Goal: Task Accomplishment & Management: Use online tool/utility

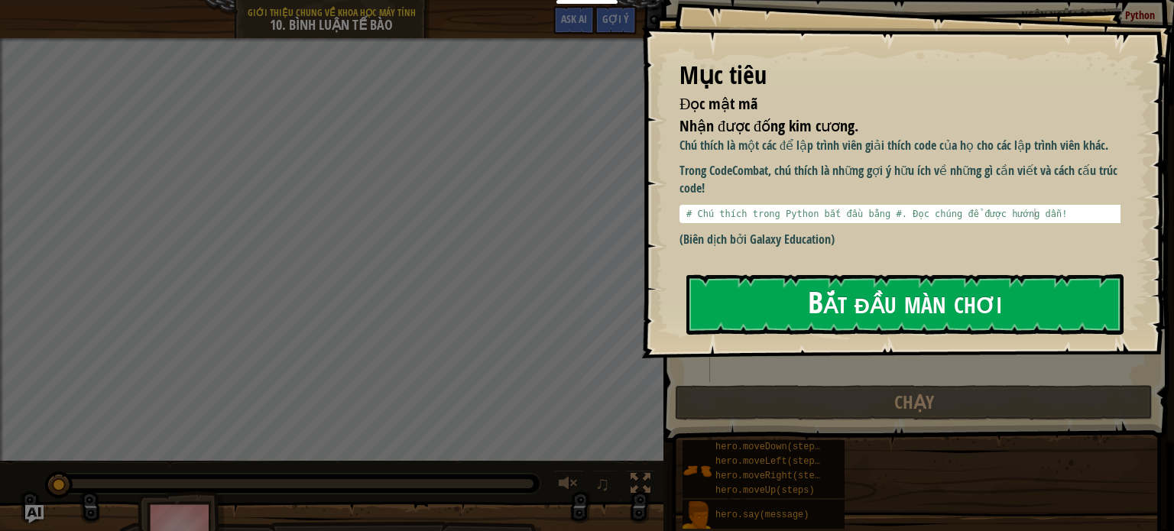
click at [920, 268] on div "Mục tiêu Đọc mật mã Nhận được đống kim cương. Chú thích là một các để lập trình…" at bounding box center [907, 179] width 533 height 358
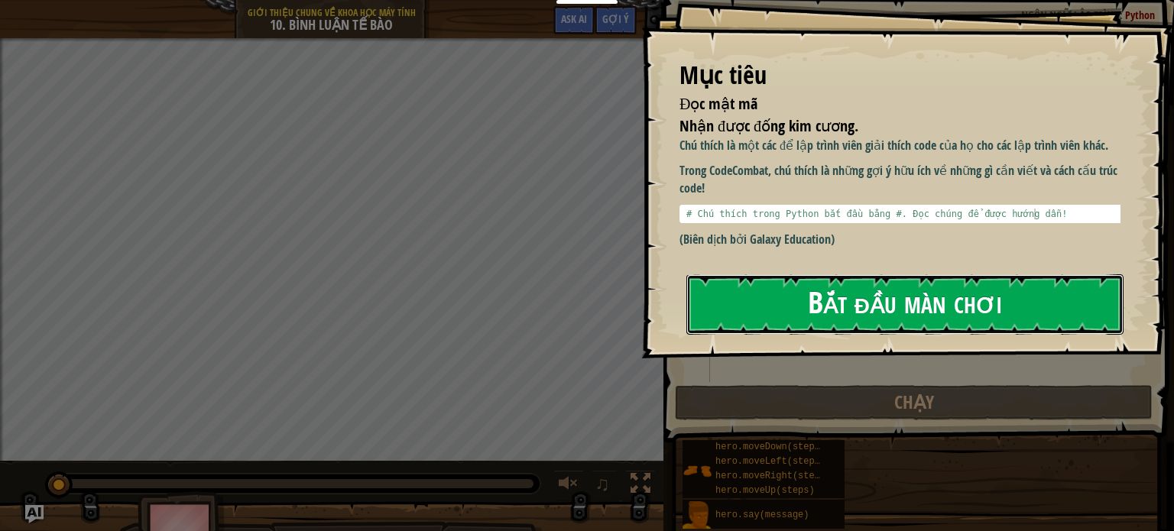
click at [900, 309] on button "Bắt đầu màn chơi" at bounding box center [904, 304] width 437 height 60
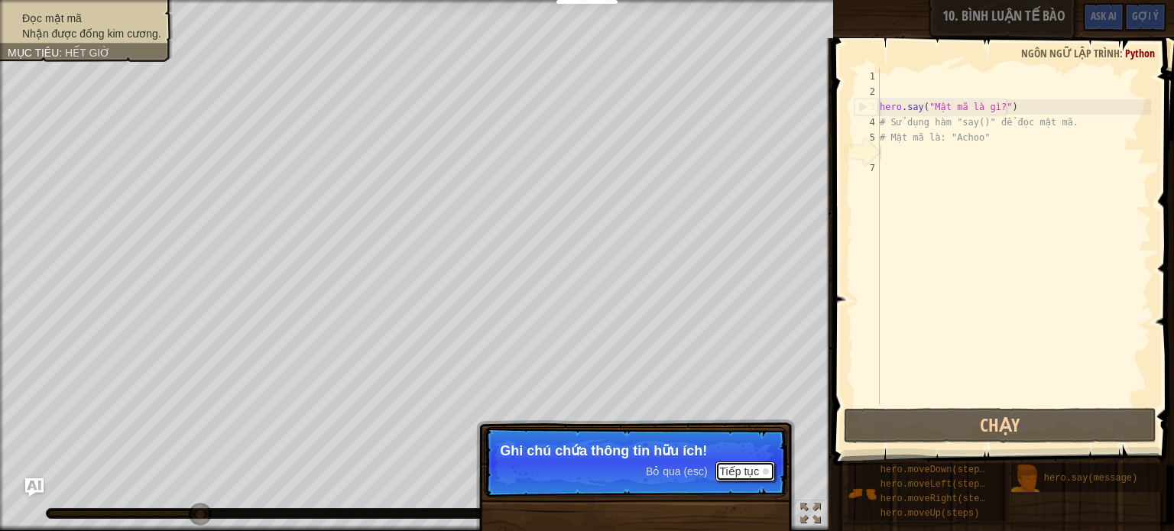
click at [721, 465] on button "Tiếp tục" at bounding box center [745, 472] width 60 height 20
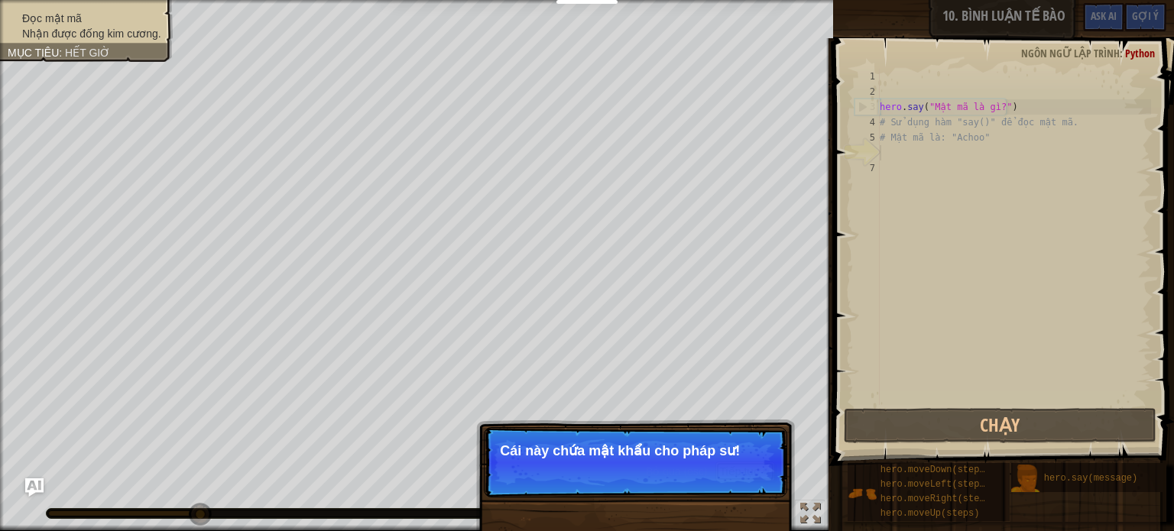
click at [721, 465] on button "Tiếp tục" at bounding box center [745, 472] width 60 height 20
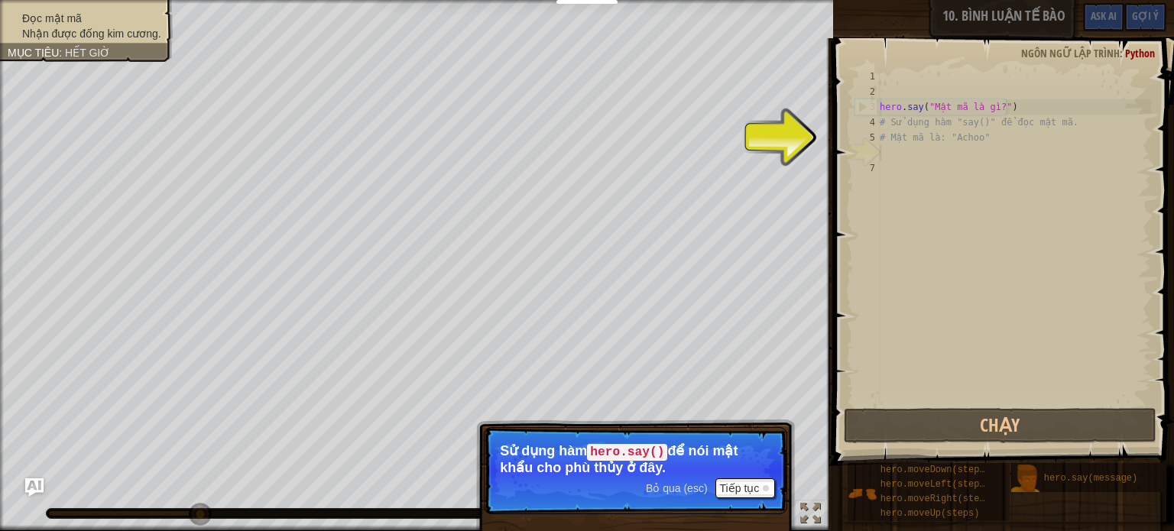
click at [721, 465] on p "Sử dụng hàm hero.say() để nói mật khẩu cho phù thủy ở đây." at bounding box center [635, 459] width 271 height 32
click at [731, 486] on button "Tiếp tục" at bounding box center [745, 488] width 60 height 20
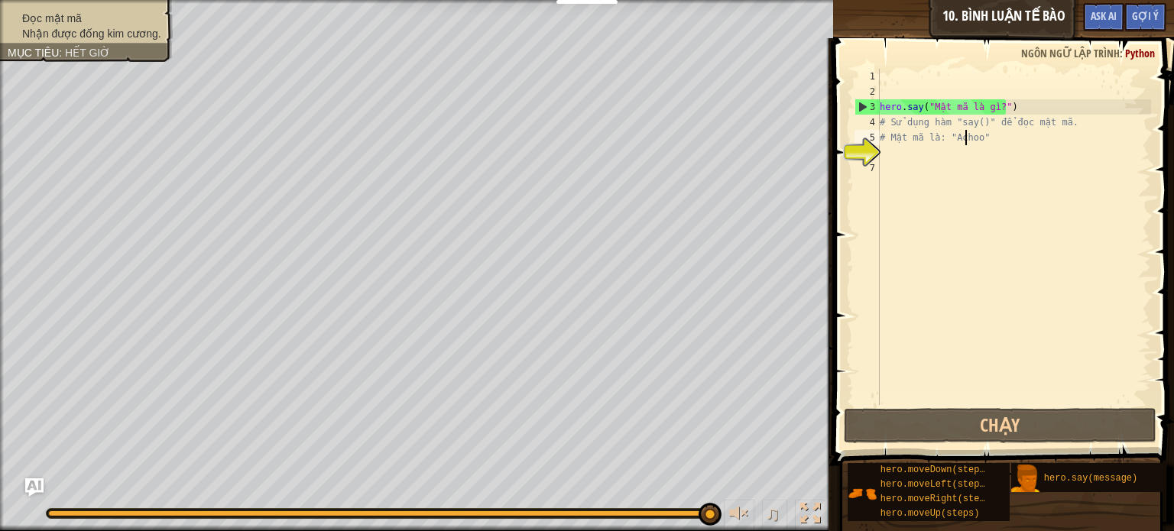
click at [967, 136] on div "hero . say ( "Mật mã là gì?" ) # Sử dụng hàm "say()" để đọc mật mã. # Mật mã là…" at bounding box center [1013, 252] width 274 height 367
type textarea "# Mật mã là: "Achoo""
click at [967, 136] on div "hero . say ( "Mật mã là gì?" ) # Sử dụng hàm "say()" để đọc mật mã. # Mật mã là…" at bounding box center [1013, 252] width 274 height 367
click at [967, 136] on div "hero . say ( "Mật mã là gì?" ) # Sử dụng hàm "say()" để đọc mật mã. # Mật mã là…" at bounding box center [1013, 237] width 274 height 336
click at [906, 153] on div "hero . say ( "Mật mã là gì?" ) # Sử dụng hàm "say()" để đọc mật mã. # Mật mã là…" at bounding box center [1013, 252] width 274 height 367
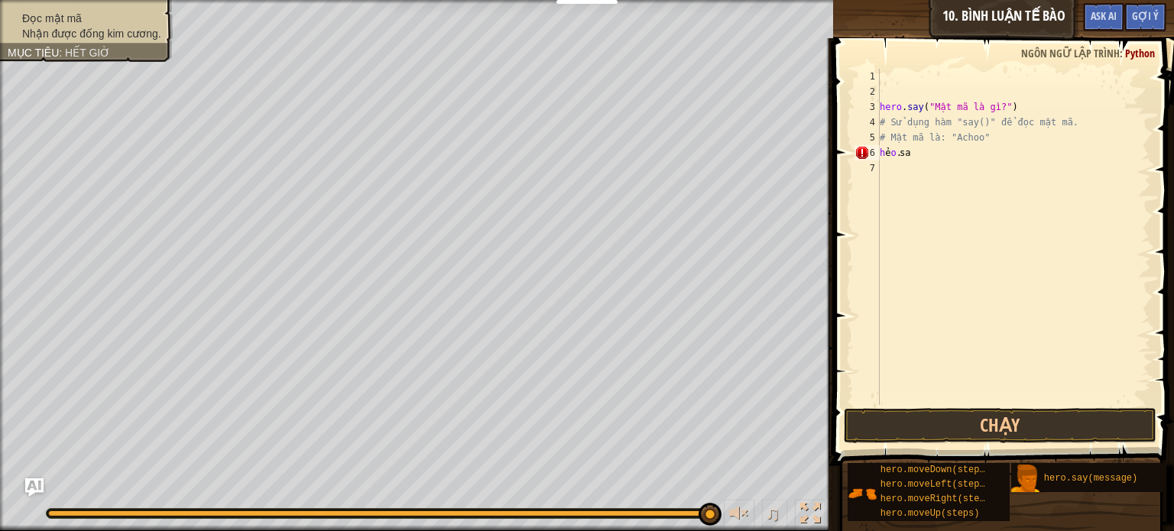
type textarea "s"
click at [987, 134] on div "hero . say ( "Mật mã là gì?" ) # Sử dụng hàm "say()" để đọc mật mã. # Mật mã là…" at bounding box center [1013, 252] width 274 height 367
type textarea "# Mật mã là: "Achoo""
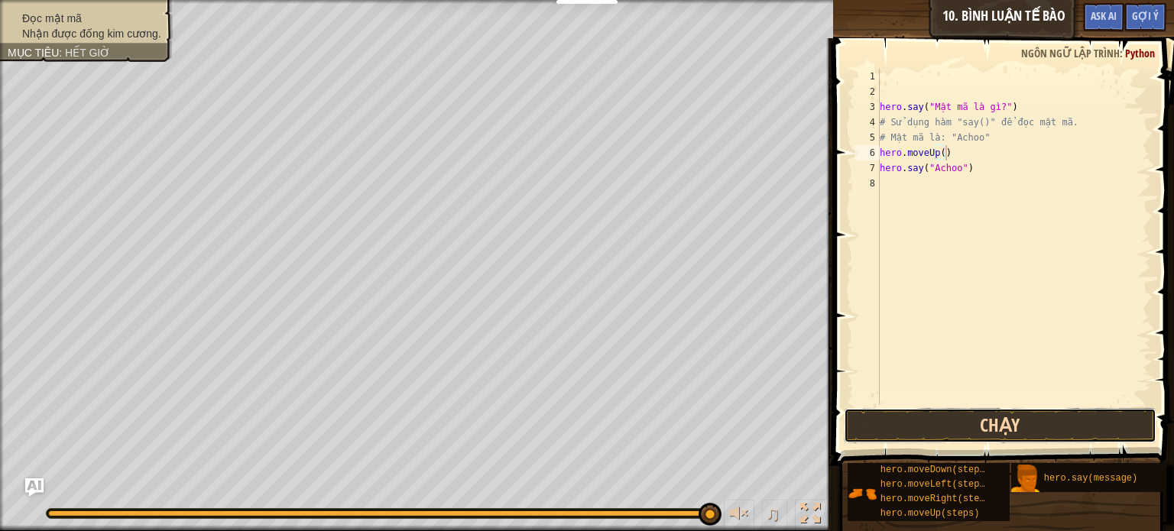
click at [956, 422] on button "Chạy" at bounding box center [1000, 425] width 313 height 35
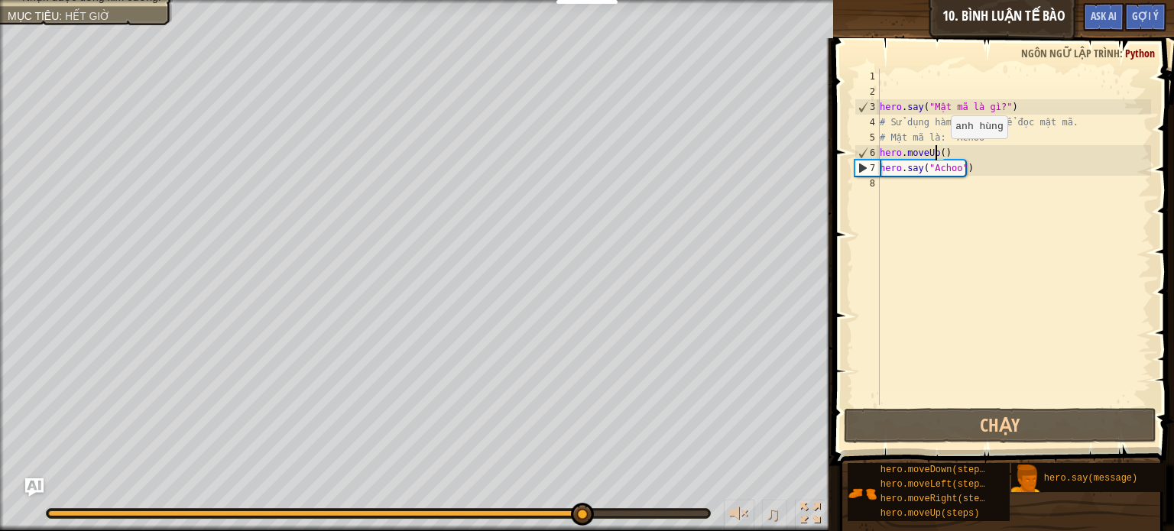
click at [938, 154] on div "hero . say ( "Mật mã là gì?" ) # Sử dụng hàm "say()" để đọc mật mã. # Mật mã là…" at bounding box center [1013, 252] width 274 height 367
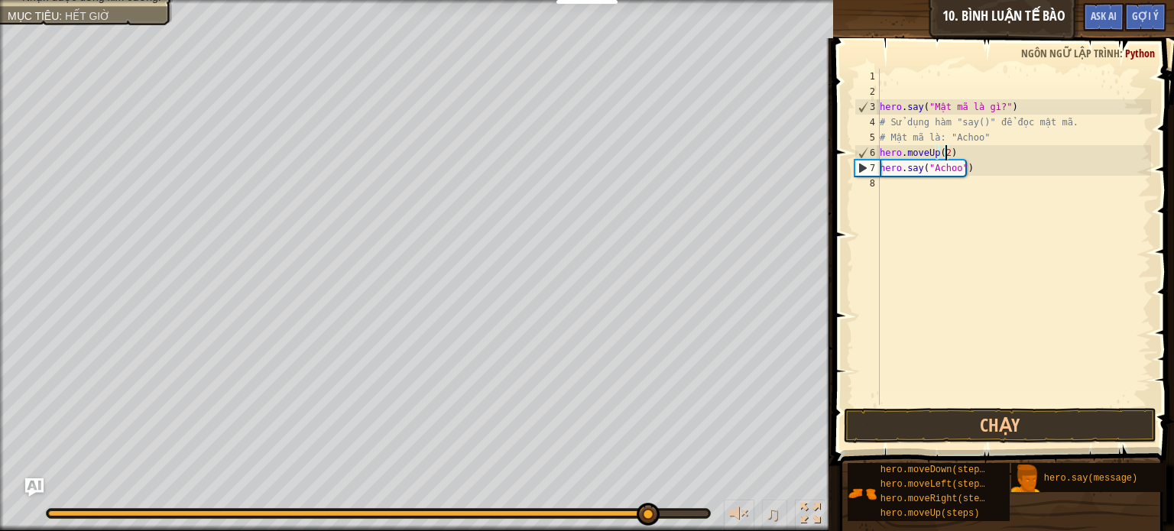
scroll to position [7, 5]
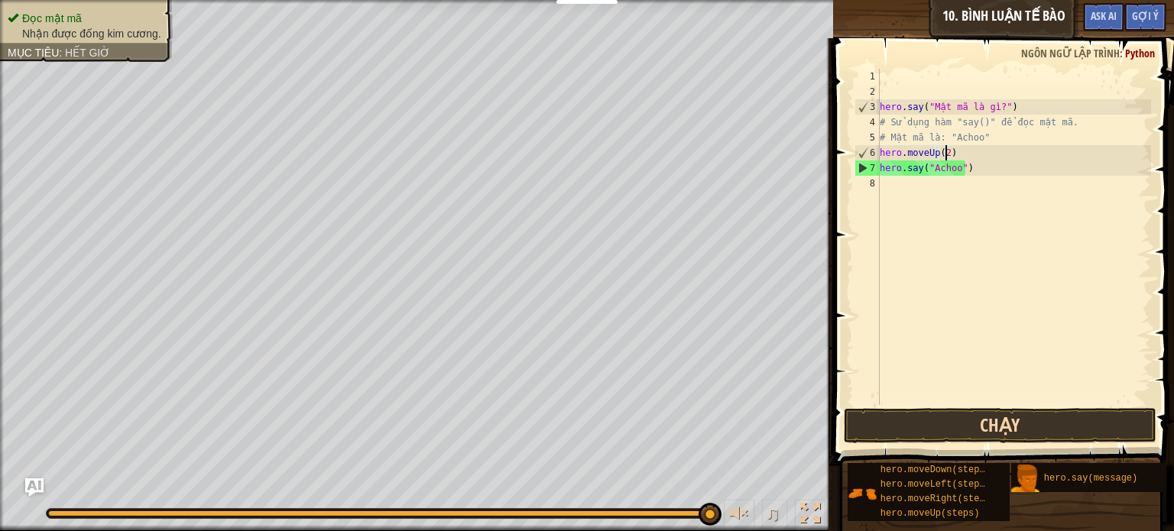
type textarea "hero.moveUp(2)"
click at [961, 438] on button "Chạy" at bounding box center [1000, 425] width 313 height 35
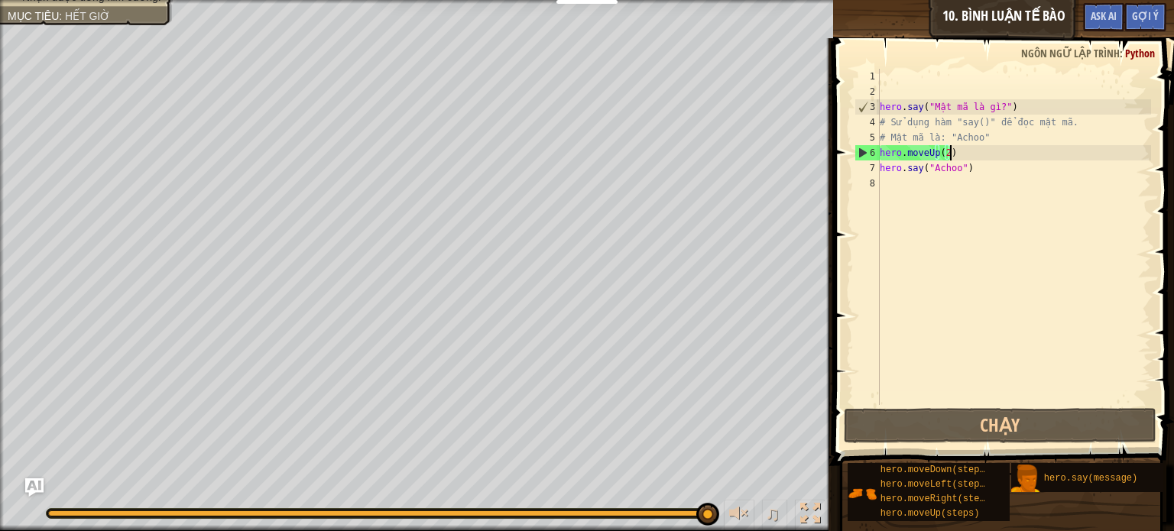
click at [960, 152] on div "hero . say ( "Mật mã là gì?" ) # Sử dụng hàm "say()" để đọc mật mã. # Mật mã là…" at bounding box center [1013, 252] width 274 height 367
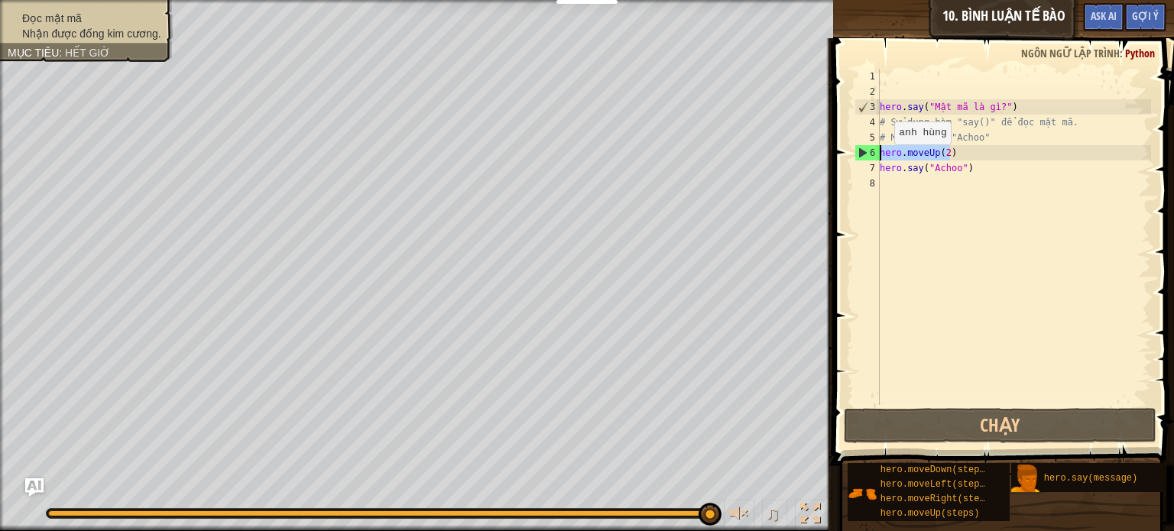
drag, startPoint x: 960, startPoint y: 152, endPoint x: 879, endPoint y: 159, distance: 81.3
click at [879, 159] on div "hero.moveUp(2) 1 2 3 4 5 6 7 8 hero . say ( "Mật mã là gì?" ) # Sử dụng hàm "sa…" at bounding box center [1001, 237] width 300 height 336
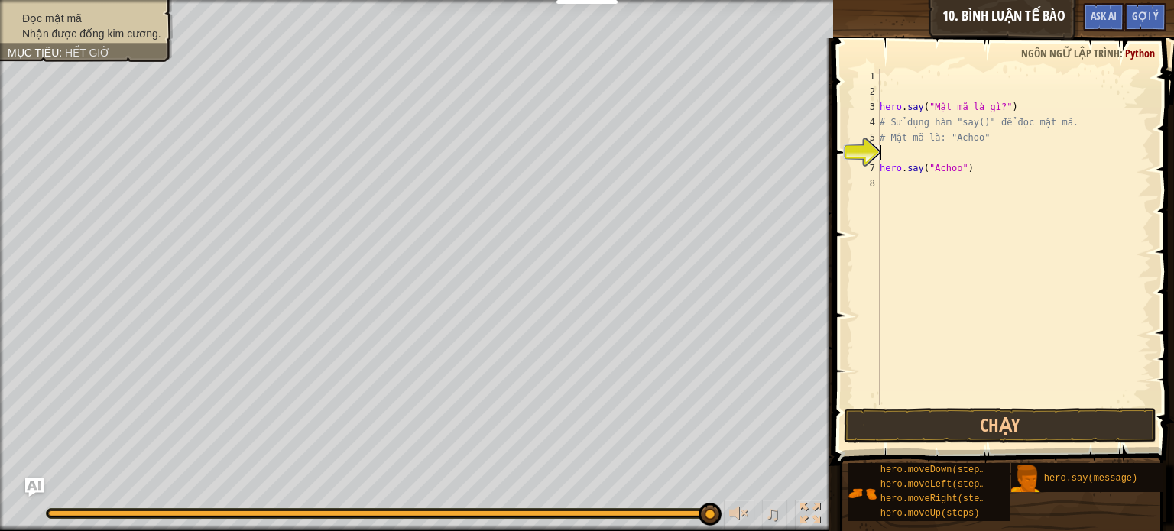
click at [984, 170] on div "hero . say ( "Mật mã là gì?" ) # Sử dụng hàm "say()" để đọc mật mã. # Mật mã là…" at bounding box center [1013, 252] width 274 height 367
type textarea "hero.say("Achoo")"
paste textarea "hero.moveUp(2)"
type textarea "hero.moveUp(2)"
click at [947, 426] on button "Chạy" at bounding box center [1000, 425] width 313 height 35
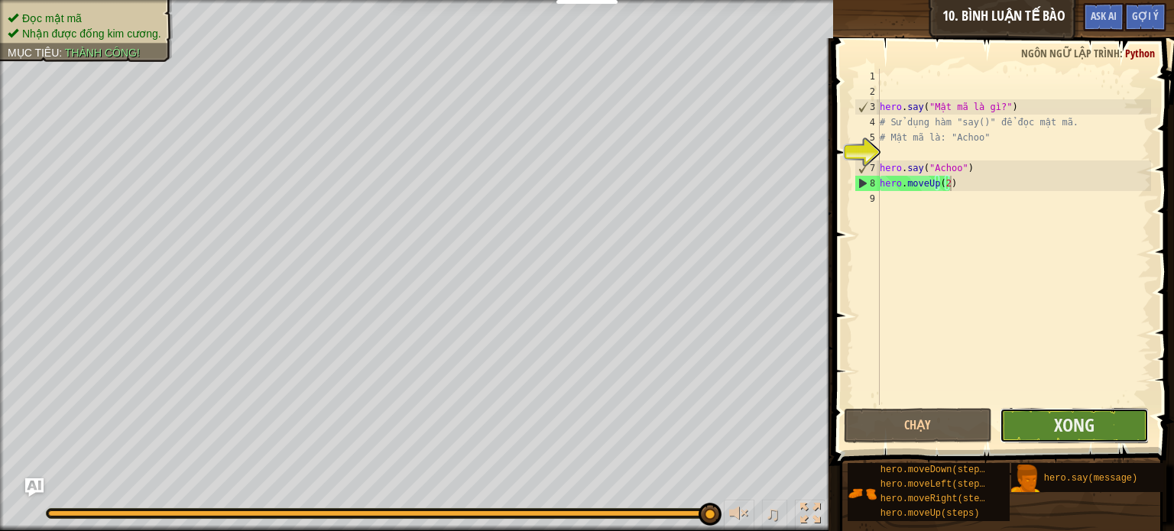
click at [1052, 423] on button "Xong" at bounding box center [1074, 425] width 149 height 35
